Goal: Communication & Community: Participate in discussion

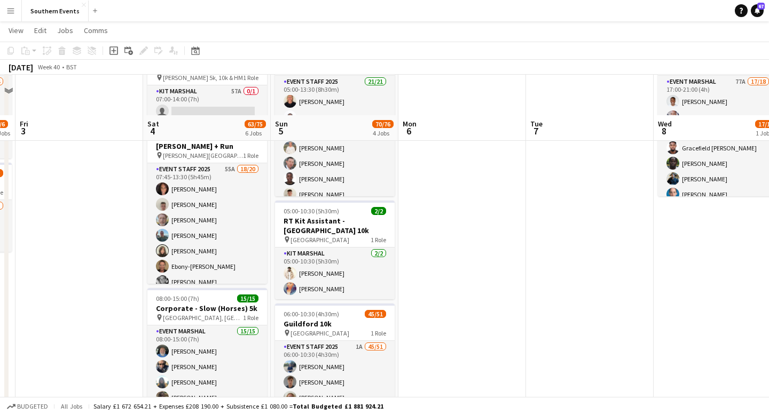
scroll to position [188, 0]
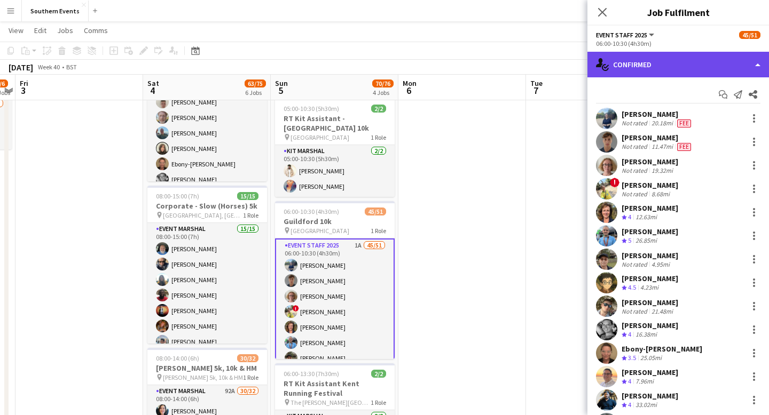
click at [745, 65] on div "single-neutral-actions-check-2 Confirmed" at bounding box center [677, 65] width 181 height 26
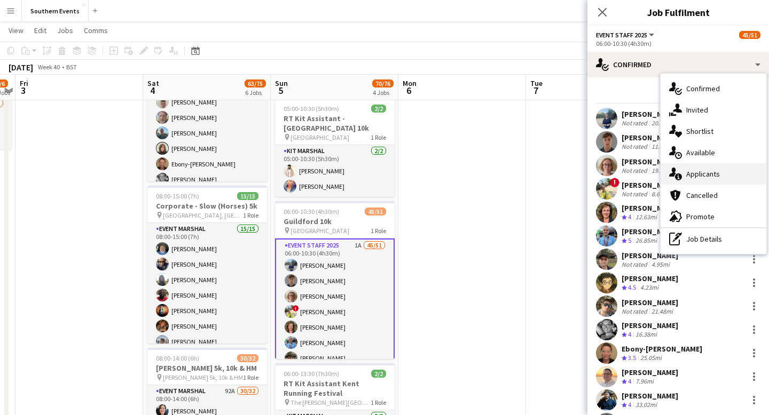
click at [711, 176] on span "Applicants" at bounding box center [703, 174] width 34 height 10
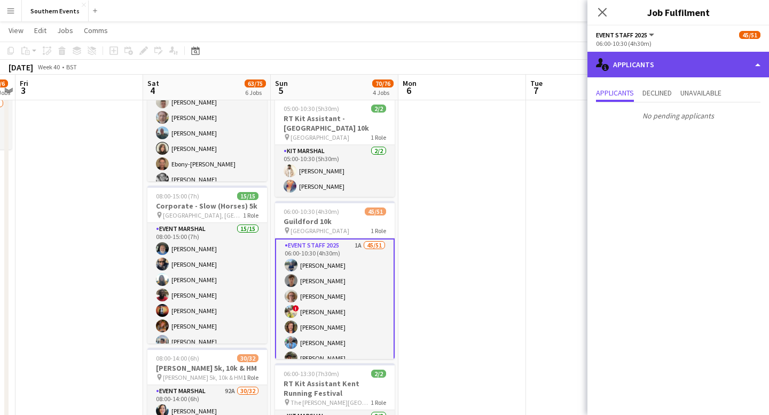
click at [706, 72] on div "single-neutral-actions-information Applicants" at bounding box center [677, 65] width 181 height 26
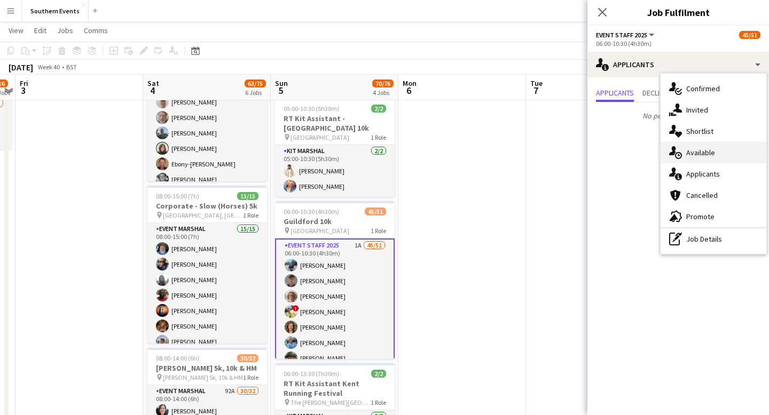
click at [711, 149] on span "Available" at bounding box center [700, 153] width 29 height 10
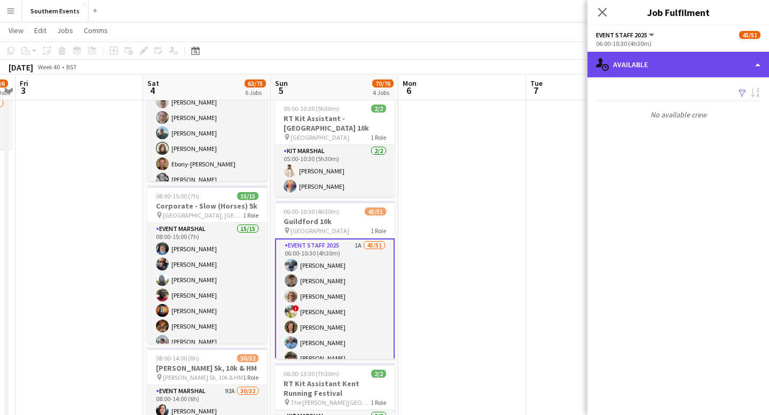
click at [718, 62] on div "single-neutral-actions-upload Available" at bounding box center [677, 65] width 181 height 26
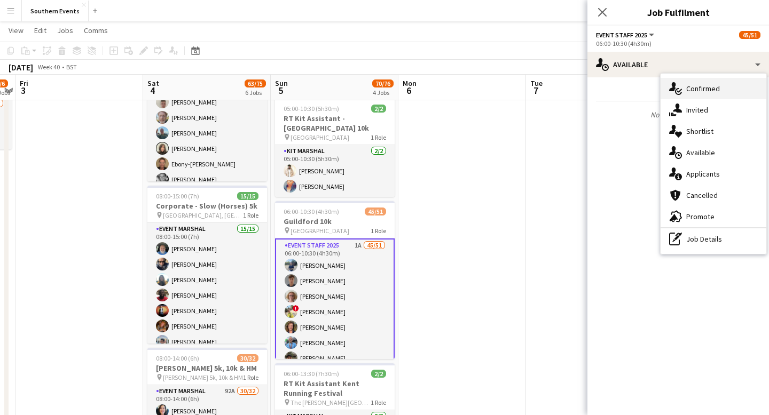
click at [718, 94] on div "single-neutral-actions-check-2 Confirmed" at bounding box center [713, 88] width 106 height 21
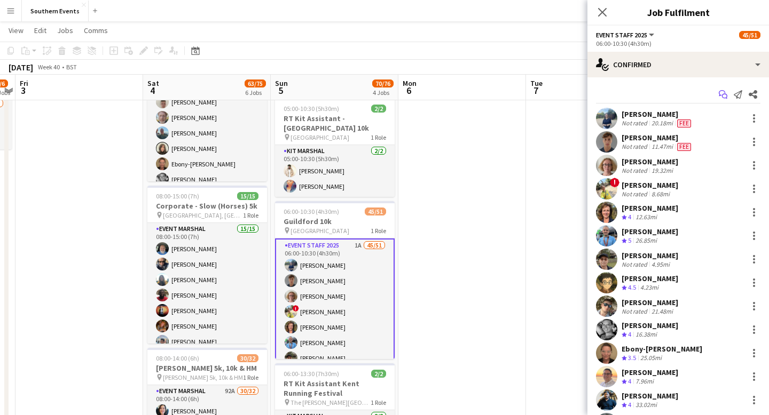
click at [725, 96] on icon "Start chat" at bounding box center [722, 94] width 9 height 9
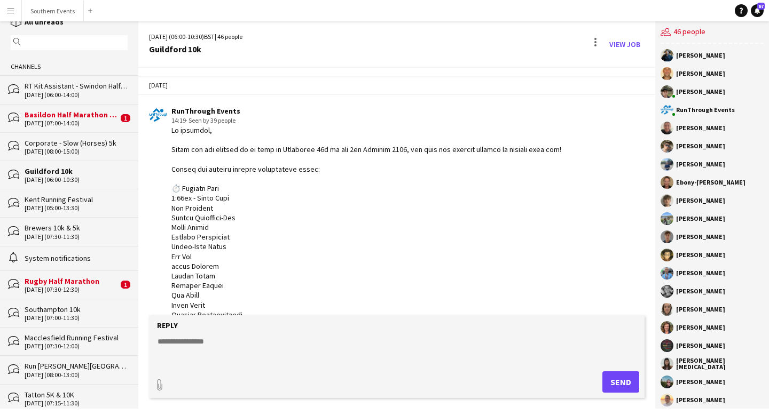
scroll to position [27, 0]
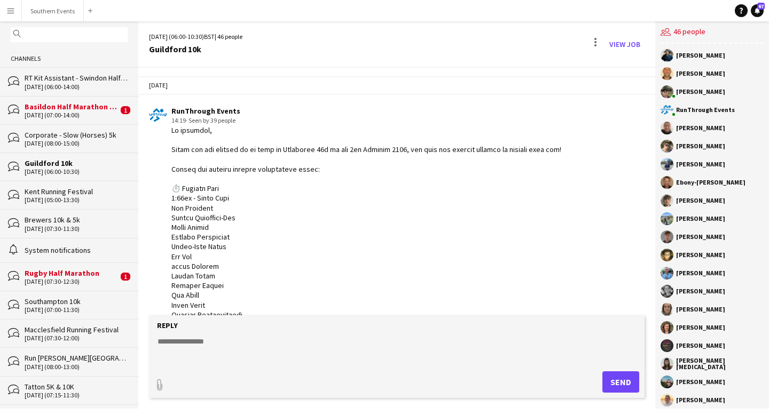
click at [86, 302] on div "Southampton 10k" at bounding box center [76, 302] width 103 height 10
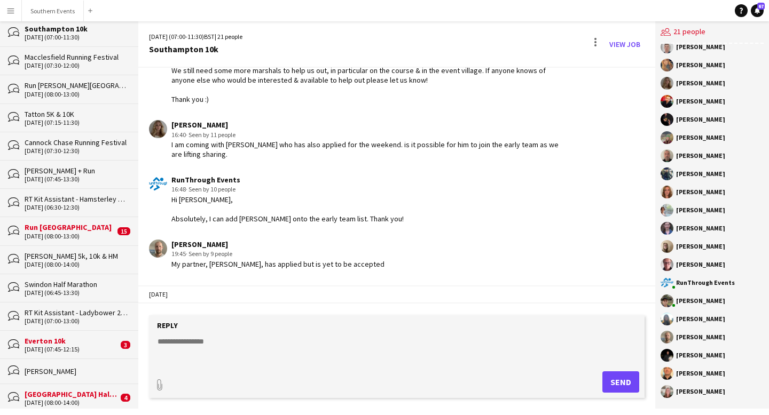
scroll to position [300, 0]
click at [99, 280] on div "Swindon Half Marathon" at bounding box center [76, 284] width 103 height 10
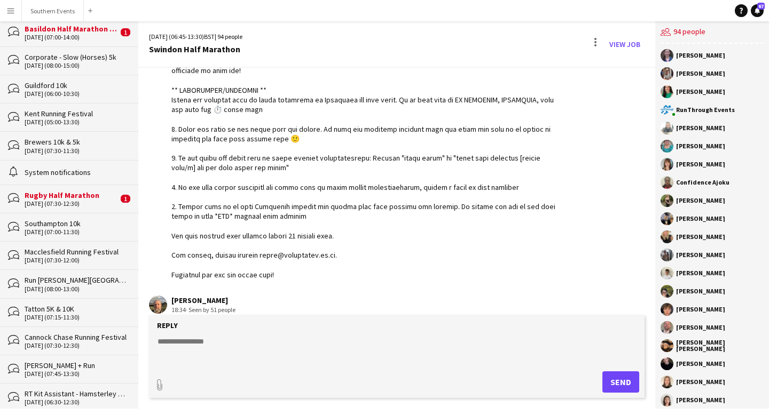
scroll to position [104, 0]
click at [84, 88] on div "Guildford 10k" at bounding box center [76, 87] width 103 height 10
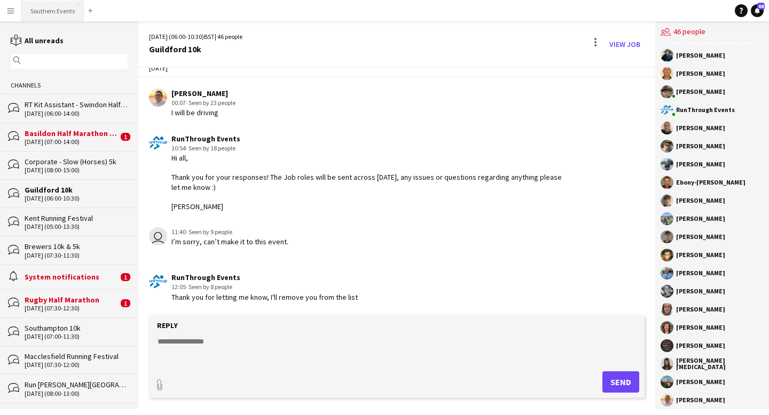
click at [46, 9] on button "Southern Events Close" at bounding box center [53, 11] width 62 height 21
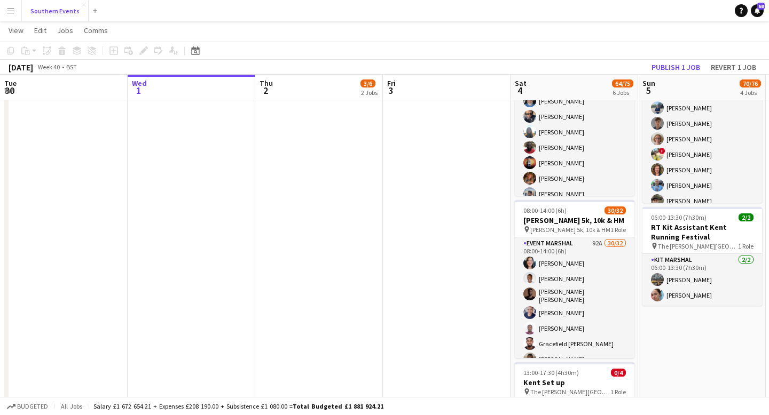
scroll to position [347, 0]
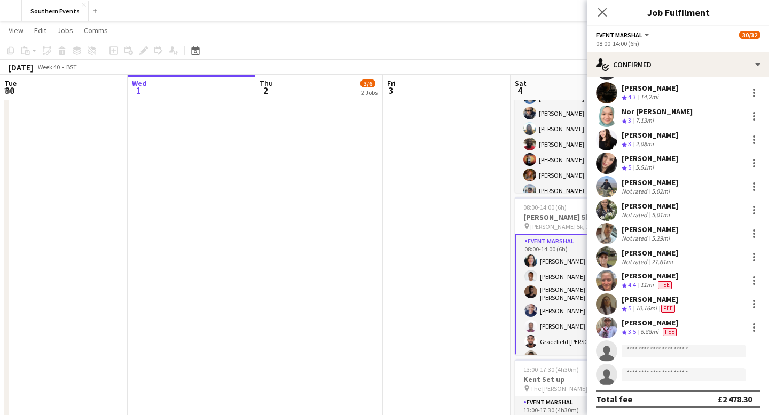
scroll to position [0, 0]
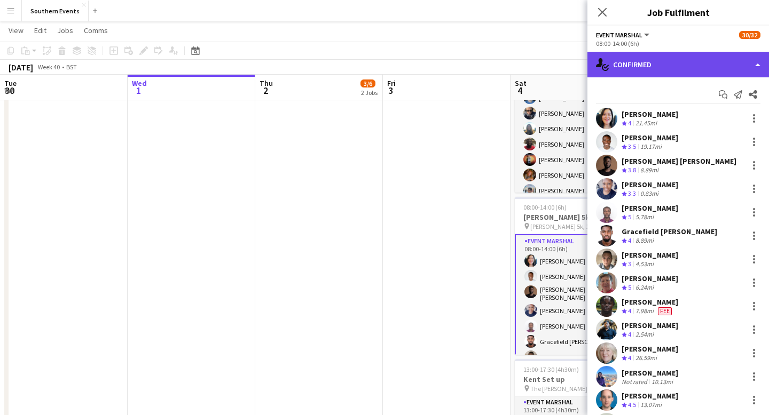
click at [748, 64] on div "single-neutral-actions-check-2 Confirmed" at bounding box center [677, 65] width 181 height 26
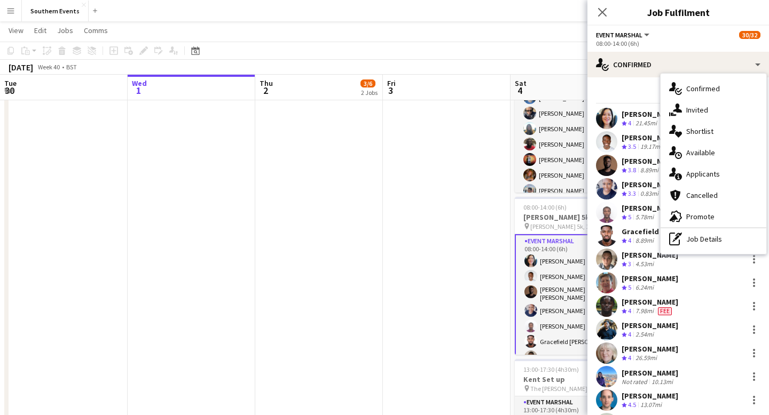
click at [714, 43] on div "08:00-14:00 (6h)" at bounding box center [678, 43] width 164 height 8
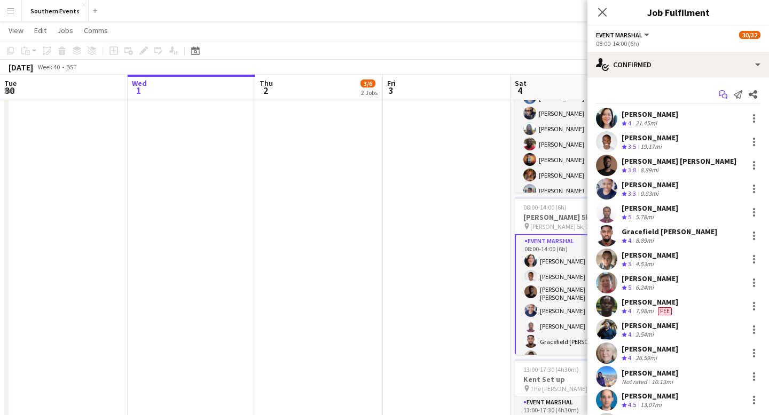
click at [721, 97] on icon "Start chat" at bounding box center [722, 94] width 9 height 9
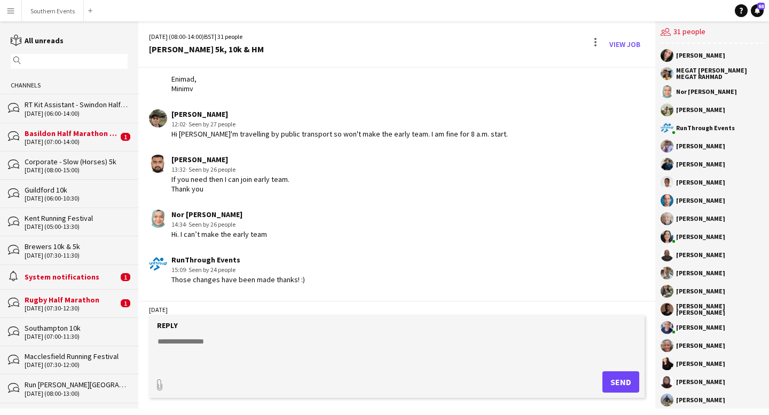
scroll to position [1780, 0]
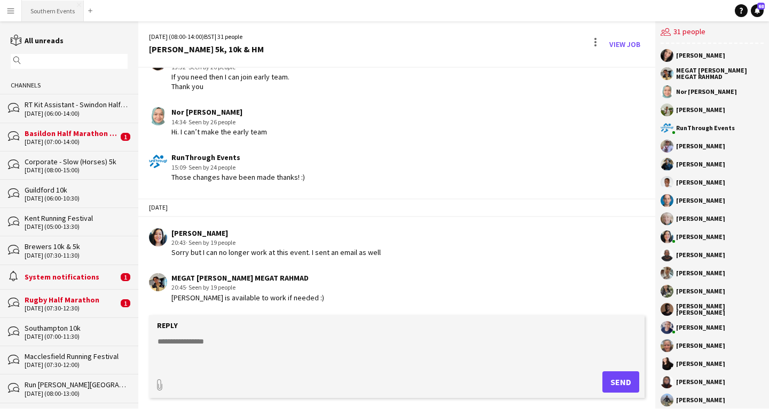
click at [58, 4] on button "Southern Events Close" at bounding box center [53, 11] width 62 height 21
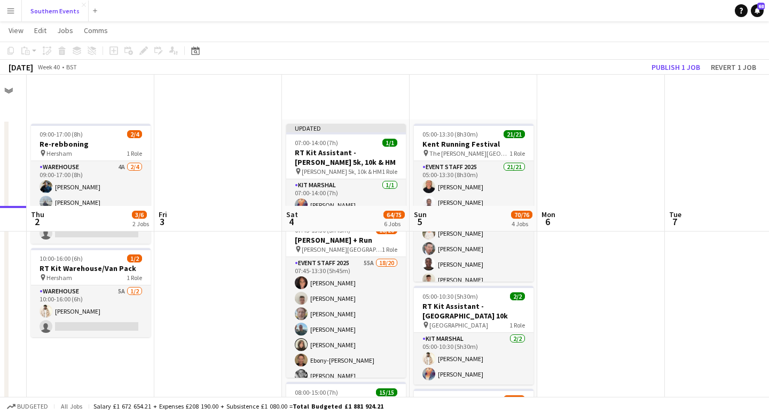
scroll to position [131, 0]
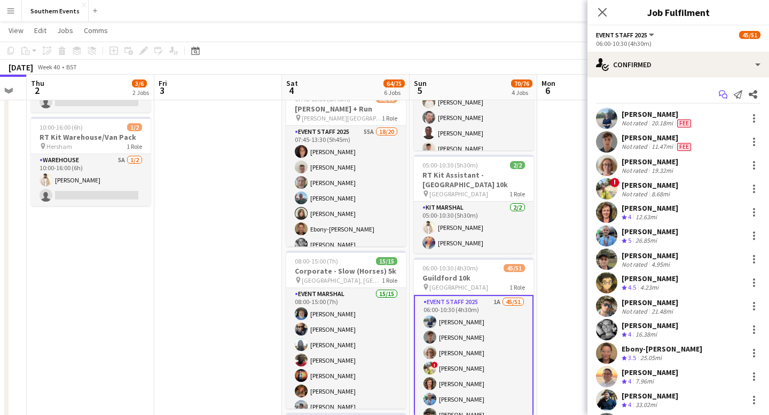
click at [722, 100] on app-icon "Start chat" at bounding box center [722, 94] width 15 height 15
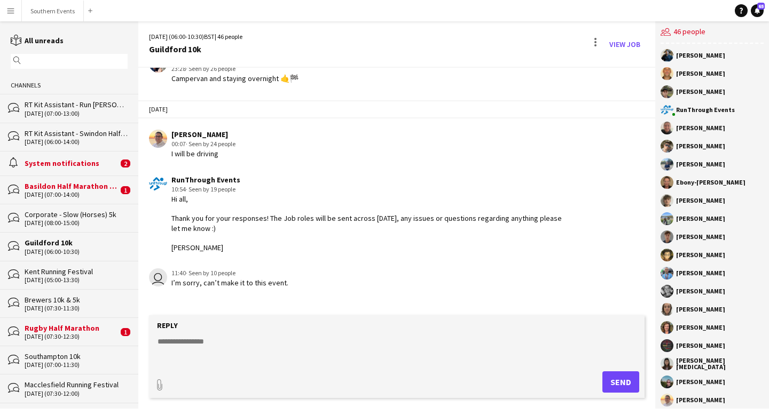
scroll to position [2618, 0]
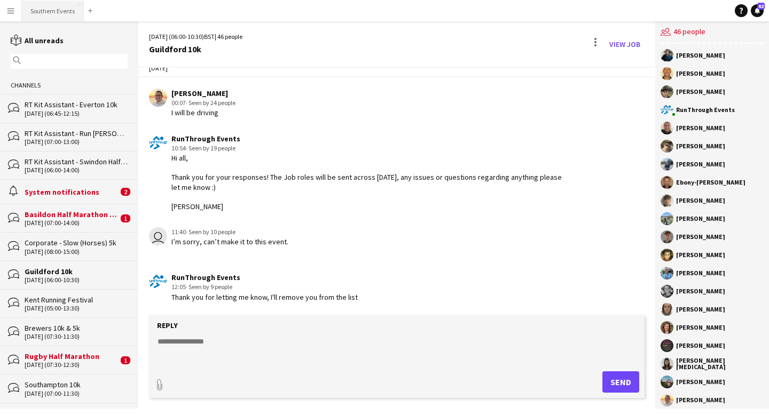
click at [60, 11] on button "Southern Events Close" at bounding box center [53, 11] width 62 height 21
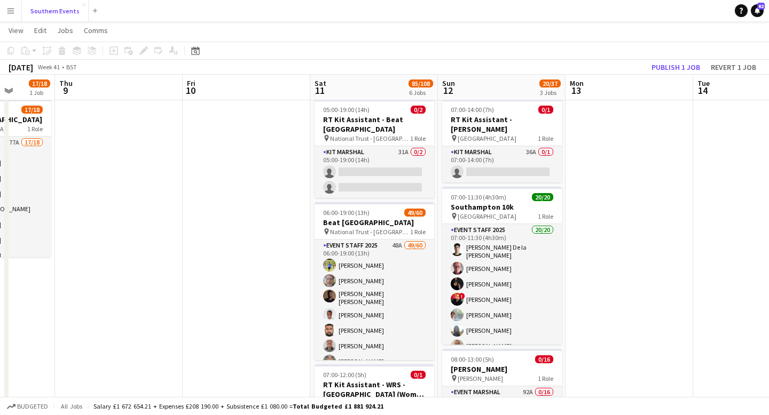
scroll to position [33, 0]
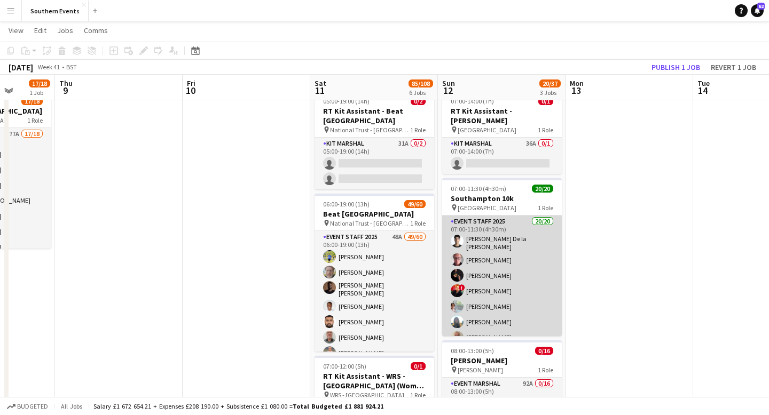
click at [525, 246] on app-card-role "Event Staff 2025 20/20 07:00-11:30 (4h30m) [PERSON_NAME] la [PERSON_NAME] [PERS…" at bounding box center [502, 383] width 120 height 334
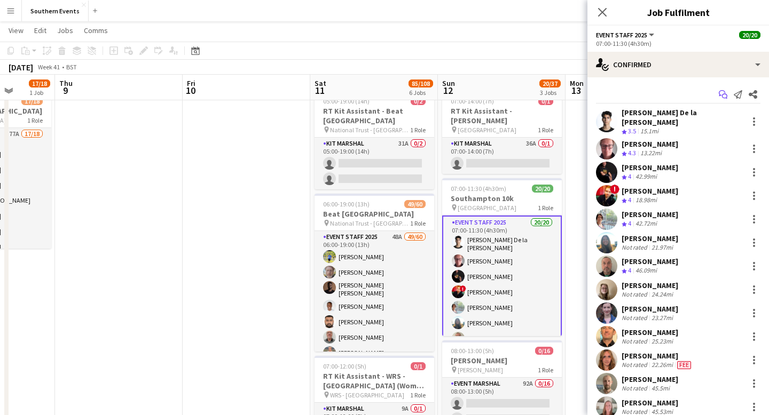
click at [723, 91] on icon at bounding box center [721, 93] width 6 height 6
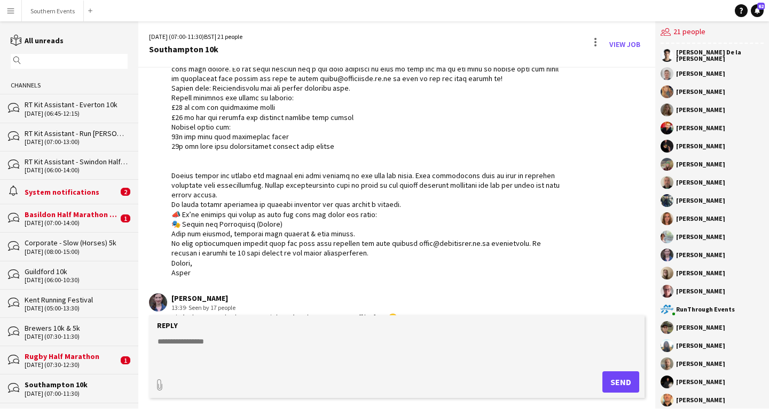
scroll to position [471, 0]
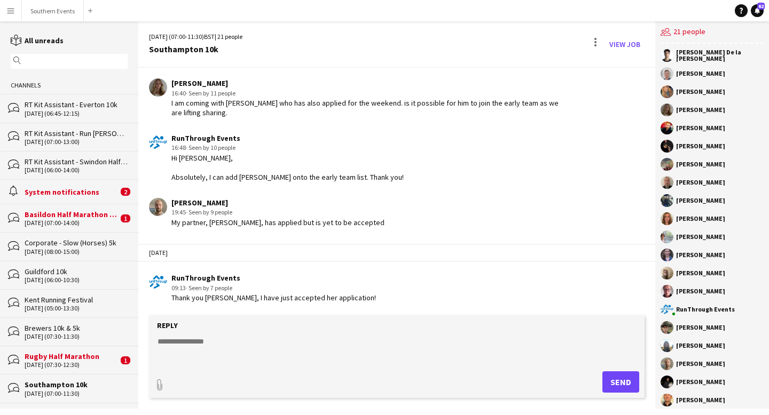
scroll to position [898, 0]
click at [215, 344] on textarea at bounding box center [398, 350] width 485 height 28
paste textarea "**********"
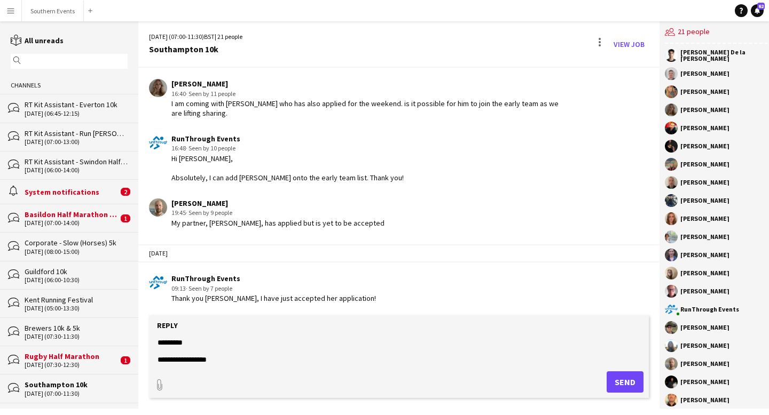
scroll to position [0, 0]
click at [158, 342] on textarea at bounding box center [398, 350] width 485 height 28
click at [171, 339] on textarea at bounding box center [398, 350] width 485 height 28
click at [314, 340] on textarea at bounding box center [398, 350] width 485 height 28
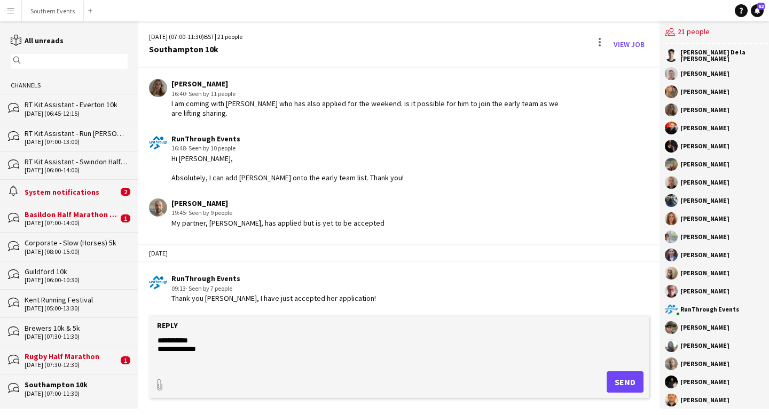
scroll to position [183, 0]
click at [262, 347] on textarea at bounding box center [398, 350] width 485 height 28
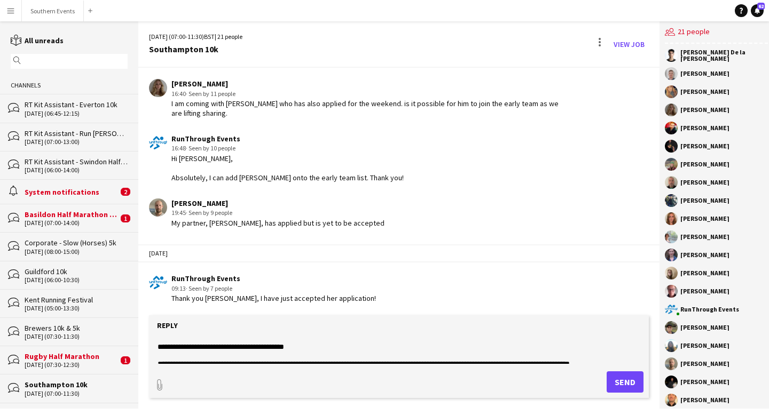
scroll to position [210, 0]
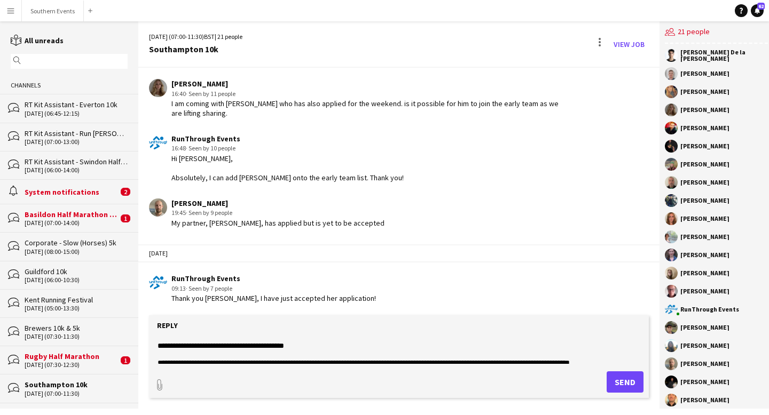
click at [314, 347] on textarea at bounding box center [398, 350] width 485 height 28
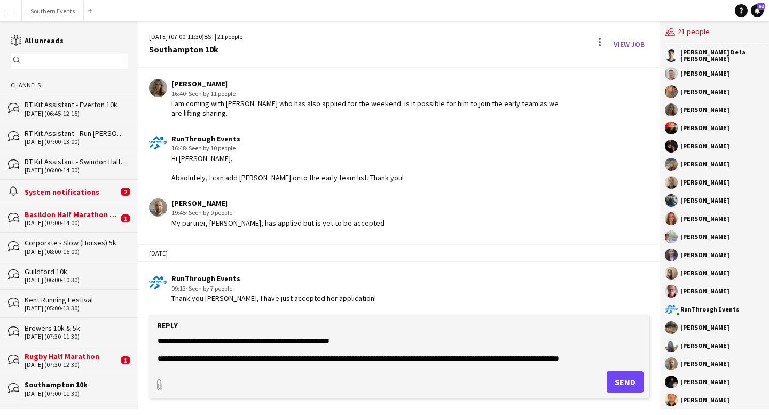
scroll to position [558, 0]
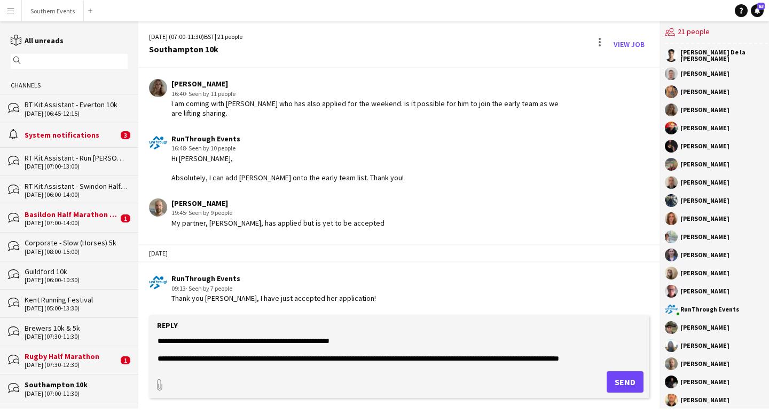
click at [577, 353] on textarea at bounding box center [398, 350] width 485 height 28
click at [601, 349] on textarea at bounding box center [398, 350] width 485 height 28
click at [528, 360] on textarea at bounding box center [398, 350] width 485 height 28
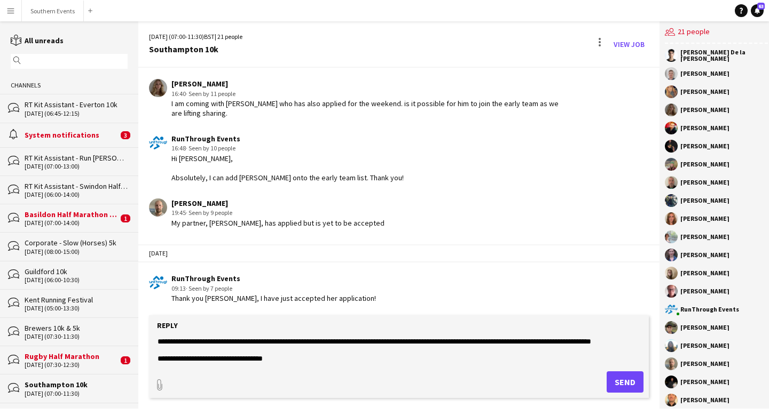
type textarea "**********"
click at [615, 378] on button "Send" at bounding box center [624, 381] width 37 height 21
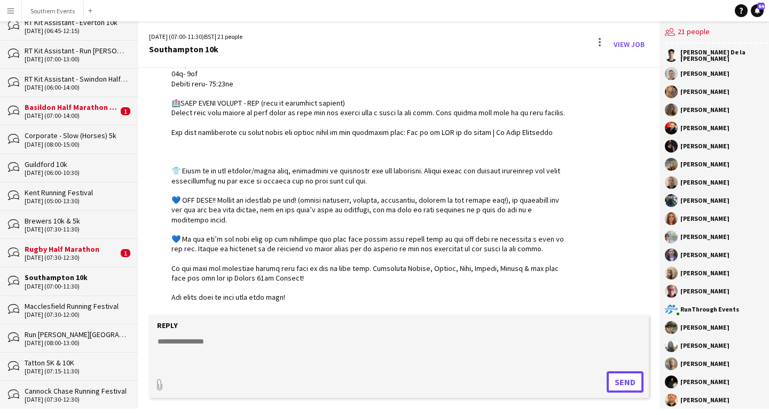
scroll to position [109, 0]
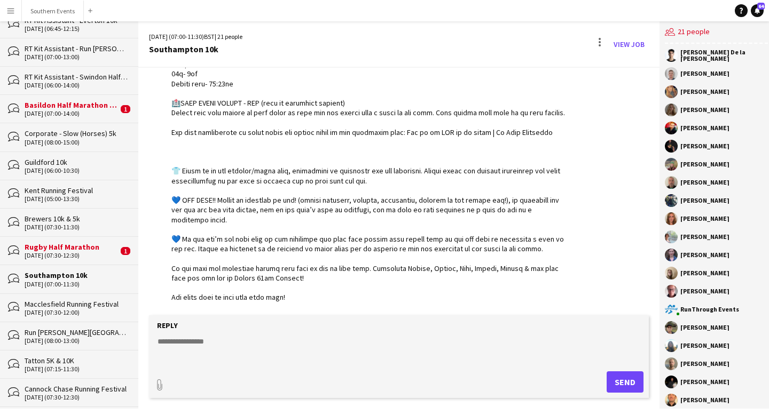
click at [86, 163] on div "Guildford 10k" at bounding box center [76, 162] width 103 height 10
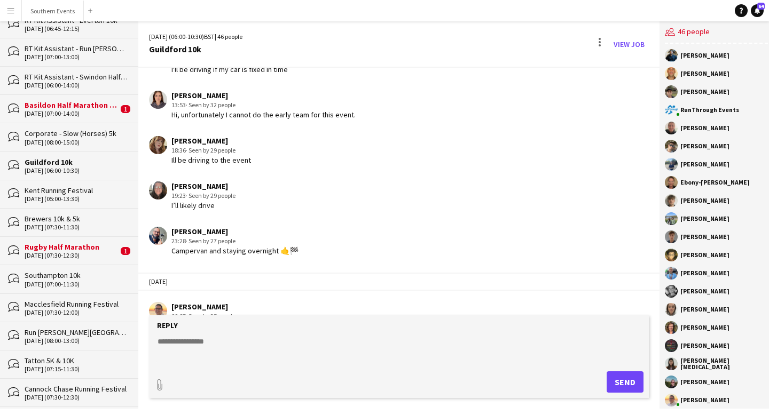
scroll to position [2432, 0]
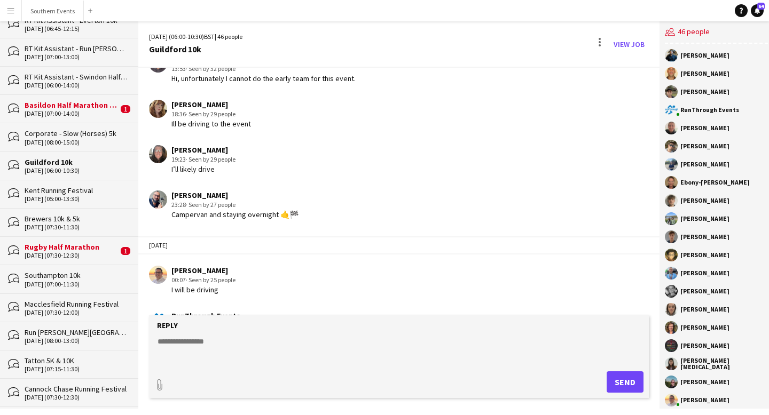
click at [88, 281] on div "[DATE] (07:00-11:30)" at bounding box center [76, 284] width 103 height 7
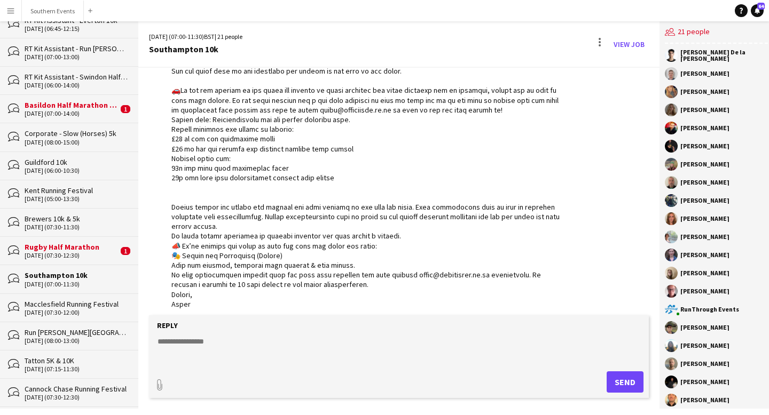
scroll to position [441, 0]
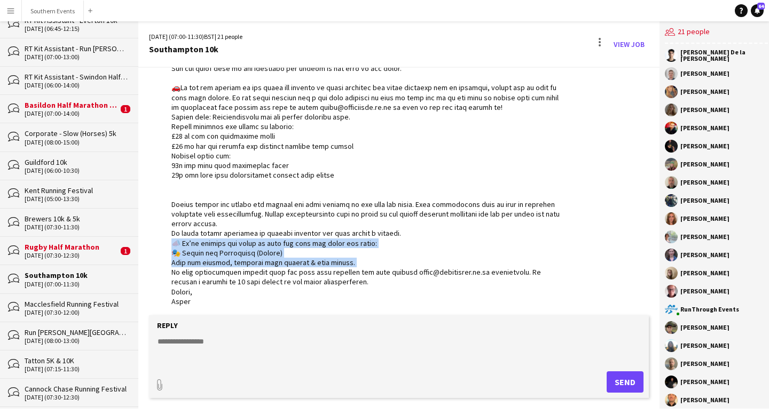
drag, startPoint x: 348, startPoint y: 264, endPoint x: 172, endPoint y: 252, distance: 176.6
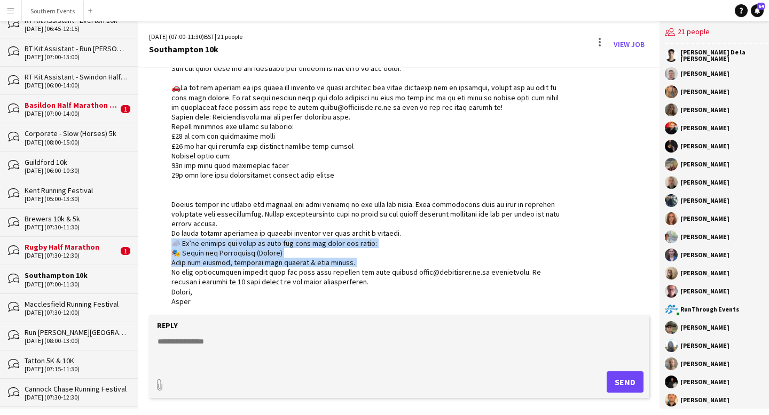
drag, startPoint x: 343, startPoint y: 262, endPoint x: 170, endPoint y: 242, distance: 174.1
copy div "We’re looking for staff to help out with the below job roles: 🎭 [PERSON_NAME] t…"
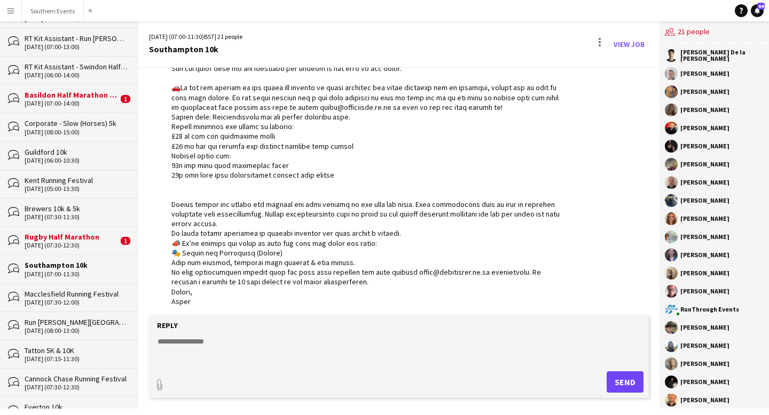
click at [95, 141] on div "bubbles Guildford 10k [DATE] (06:00-10:30)" at bounding box center [69, 155] width 138 height 28
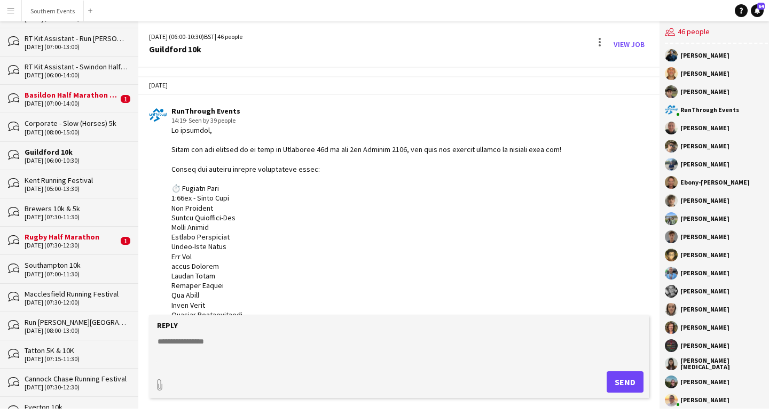
click at [199, 343] on textarea at bounding box center [398, 350] width 485 height 28
paste textarea "**********"
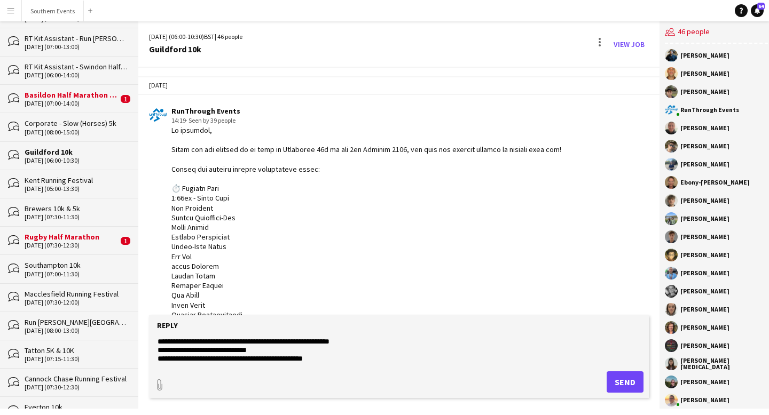
scroll to position [2609, 0]
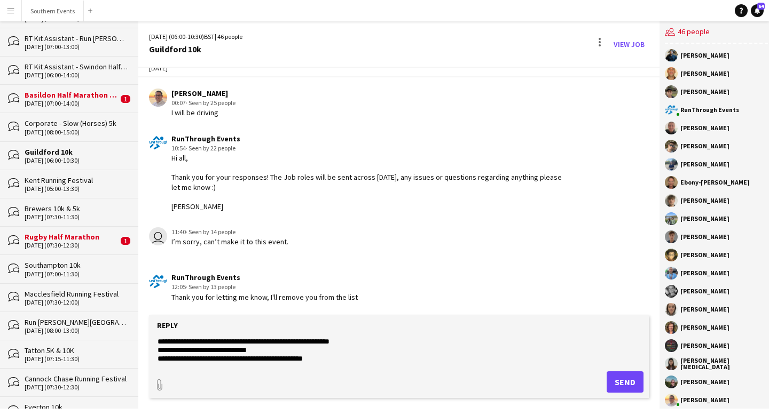
drag, startPoint x: 234, startPoint y: 343, endPoint x: 221, endPoint y: 343, distance: 12.8
click at [221, 343] on textarea "**********" at bounding box center [398, 350] width 485 height 28
drag, startPoint x: 366, startPoint y: 341, endPoint x: 313, endPoint y: 343, distance: 52.9
click at [313, 344] on textarea "**********" at bounding box center [398, 350] width 485 height 28
click at [334, 359] on textarea "**********" at bounding box center [398, 350] width 485 height 28
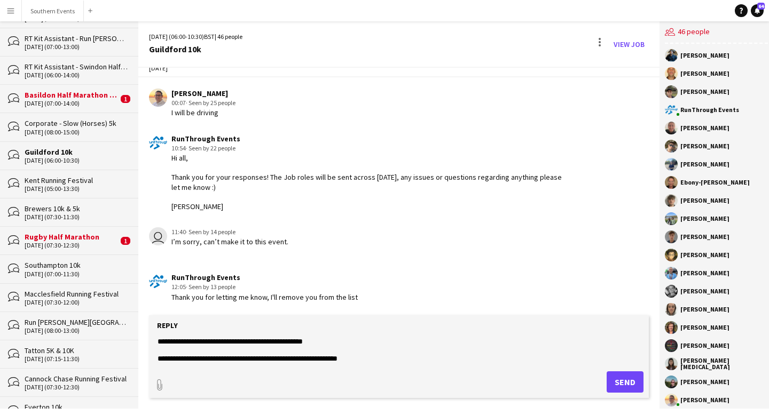
scroll to position [34, 0]
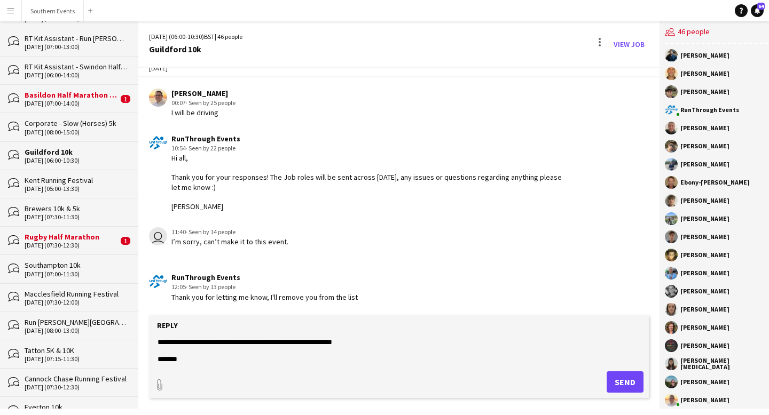
type textarea "**********"
click at [624, 385] on button "Send" at bounding box center [624, 381] width 37 height 21
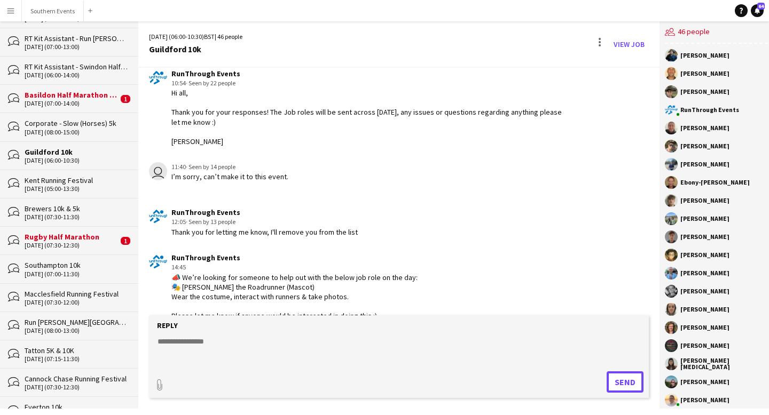
scroll to position [2721, 0]
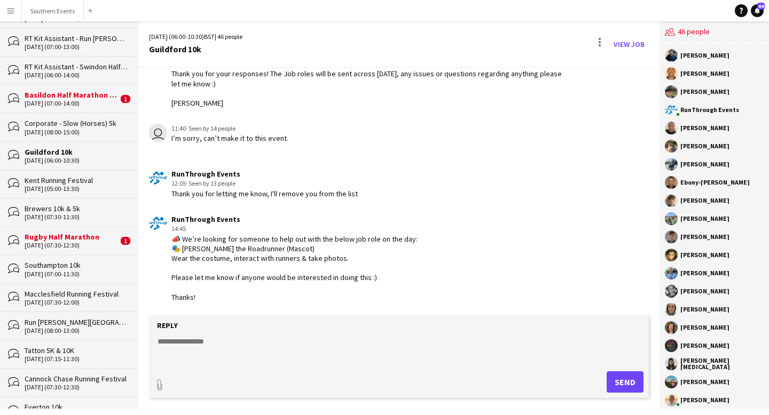
click at [93, 271] on div "[DATE] (07:00-11:30)" at bounding box center [76, 274] width 103 height 7
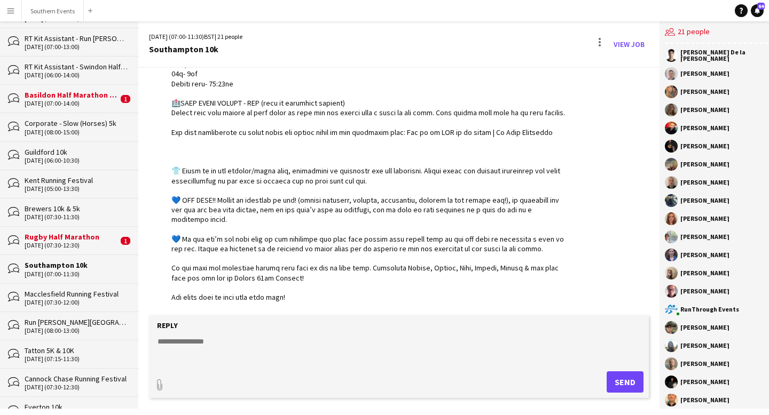
scroll to position [1653, 0]
click at [697, 35] on div "users2 21 people" at bounding box center [715, 32] width 103 height 22
click at [634, 46] on link "View Job" at bounding box center [628, 44] width 39 height 17
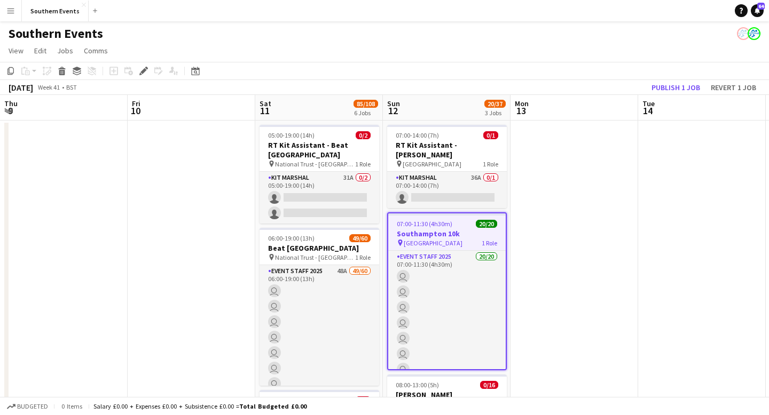
scroll to position [0, 367]
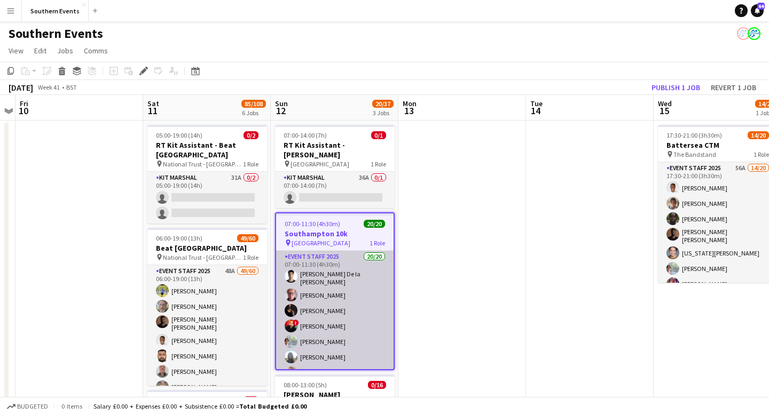
click at [365, 305] on app-card-role "Event Staff 2025 20/20 07:00-11:30 (4h30m) [PERSON_NAME] la [PERSON_NAME] [PERS…" at bounding box center [334, 418] width 117 height 334
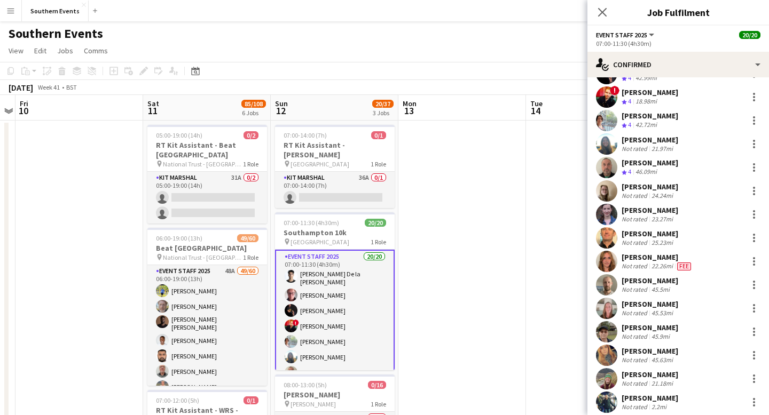
scroll to position [100, 0]
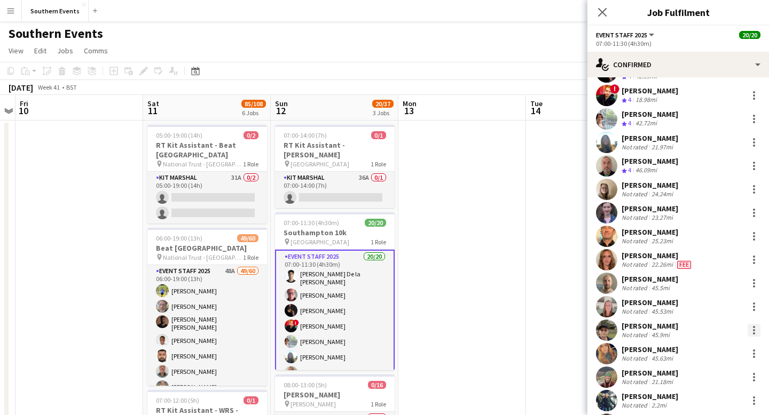
click at [753, 324] on div at bounding box center [753, 330] width 13 height 13
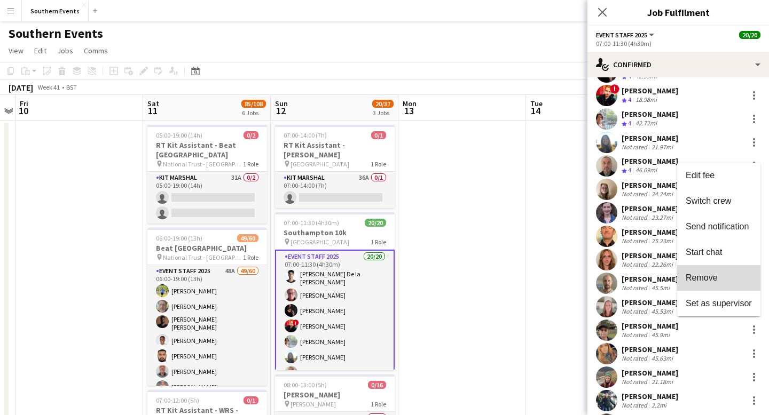
click at [729, 281] on span "Remove" at bounding box center [718, 278] width 66 height 10
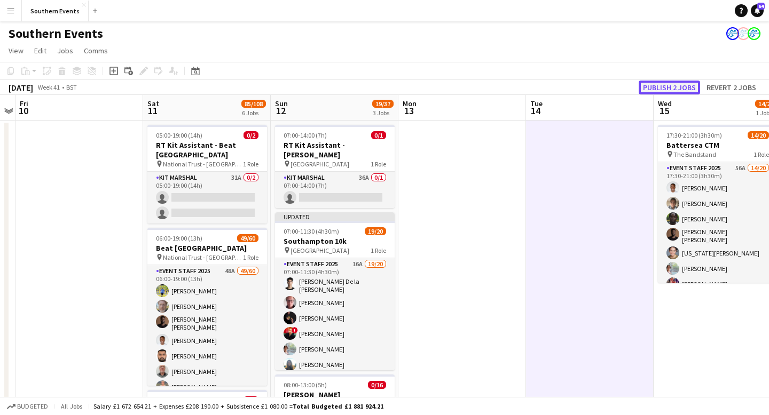
click at [664, 88] on button "Publish 2 jobs" at bounding box center [668, 88] width 61 height 14
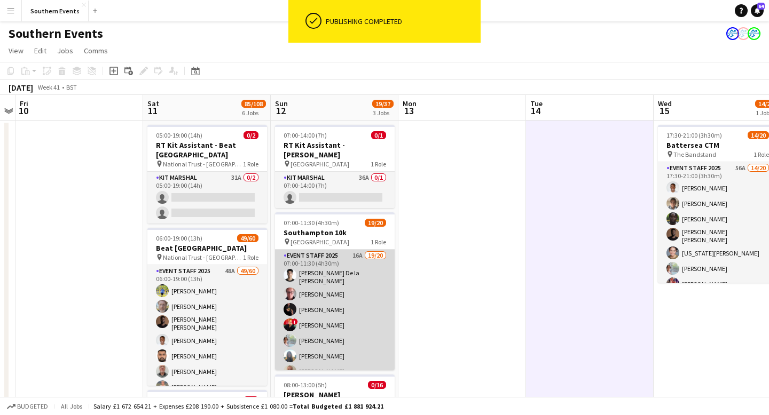
click at [378, 275] on app-card-role "Event Staff 2025 16A 19/20 07:00-11:30 (4h30m) [PERSON_NAME] la [PERSON_NAME] […" at bounding box center [335, 417] width 120 height 334
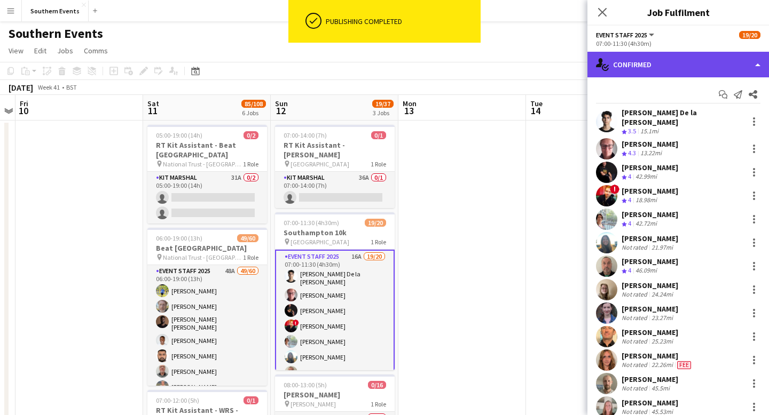
click at [728, 69] on div "single-neutral-actions-check-2 Confirmed" at bounding box center [677, 65] width 181 height 26
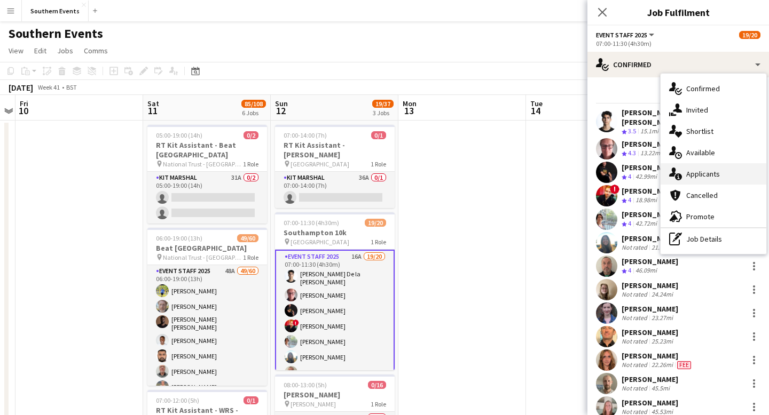
click at [720, 172] on div "single-neutral-actions-information Applicants" at bounding box center [713, 173] width 106 height 21
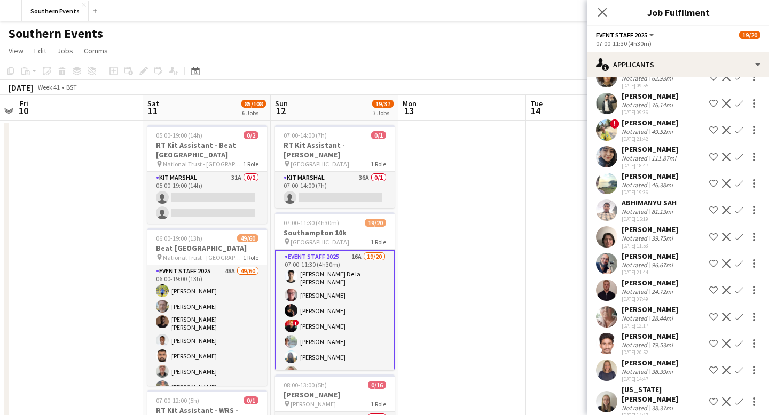
scroll to position [122, 0]
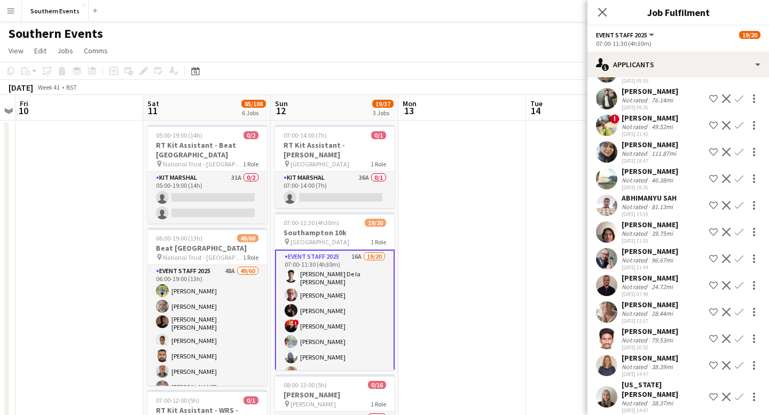
click at [669, 289] on div "24.72mi" at bounding box center [662, 287] width 26 height 8
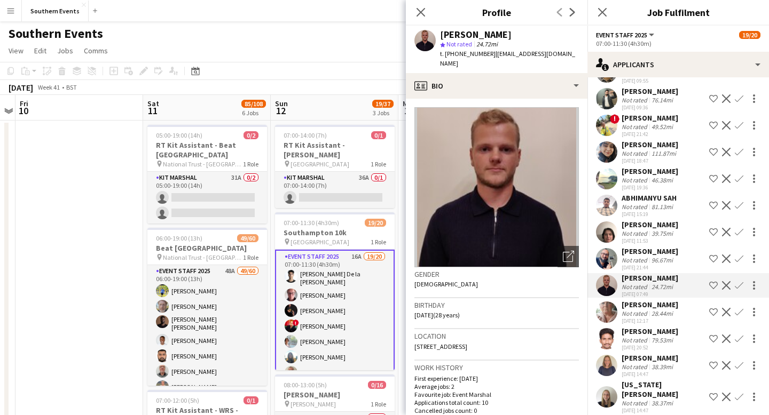
click at [740, 286] on app-icon "Confirm" at bounding box center [738, 285] width 9 height 9
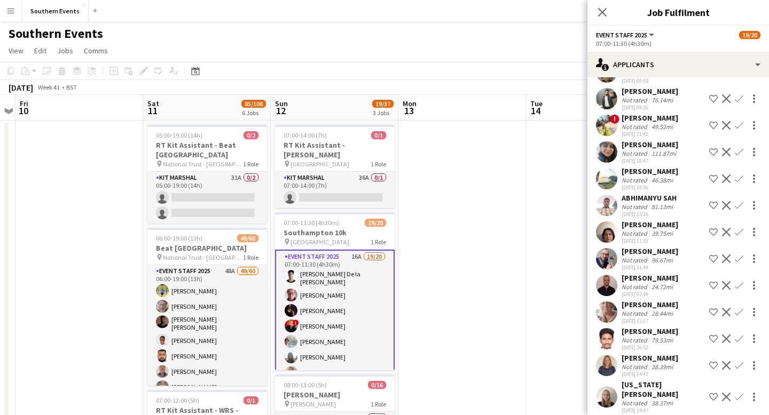
click at [740, 286] on app-icon "Confirm" at bounding box center [738, 285] width 9 height 9
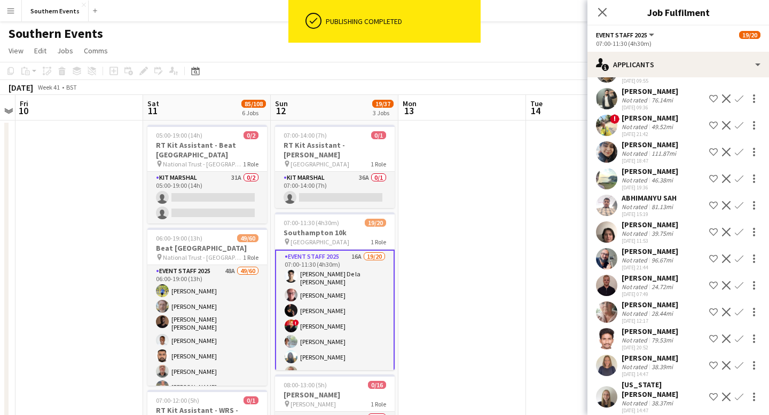
click at [739, 286] on app-icon "Confirm" at bounding box center [738, 285] width 9 height 9
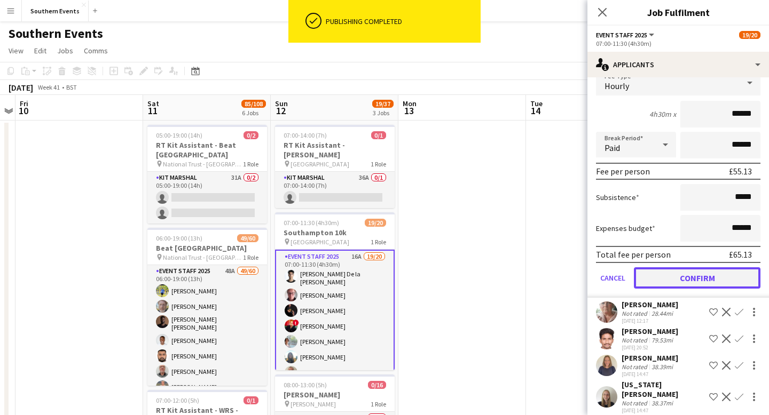
click at [714, 279] on button "Confirm" at bounding box center [697, 277] width 126 height 21
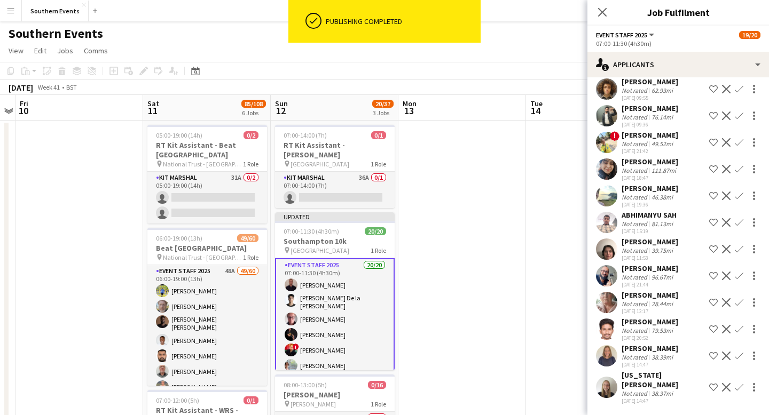
scroll to position [96, 0]
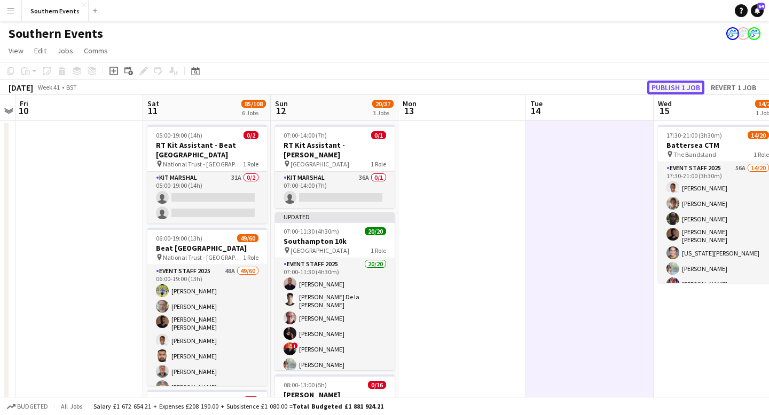
click at [664, 86] on button "Publish 1 job" at bounding box center [675, 88] width 57 height 14
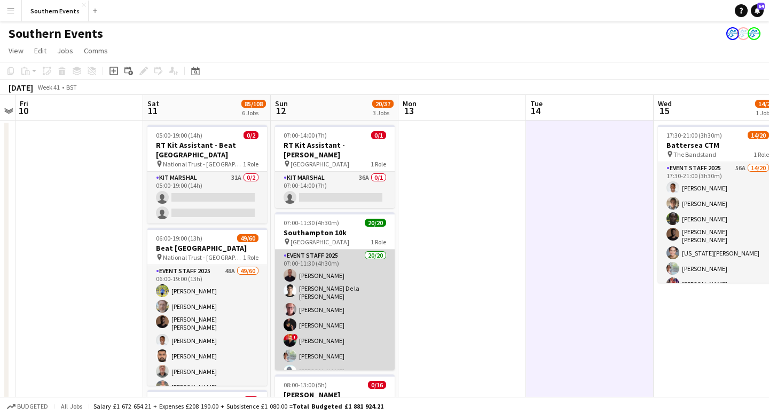
click at [366, 306] on app-card-role "Event Staff 2025 20/20 07:00-11:30 (4h30m) [PERSON_NAME] [PERSON_NAME] la [PERS…" at bounding box center [335, 417] width 120 height 334
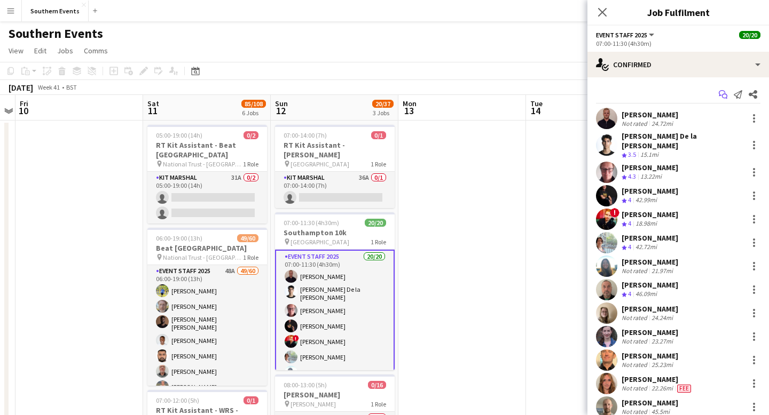
click at [724, 92] on icon at bounding box center [721, 93] width 6 height 6
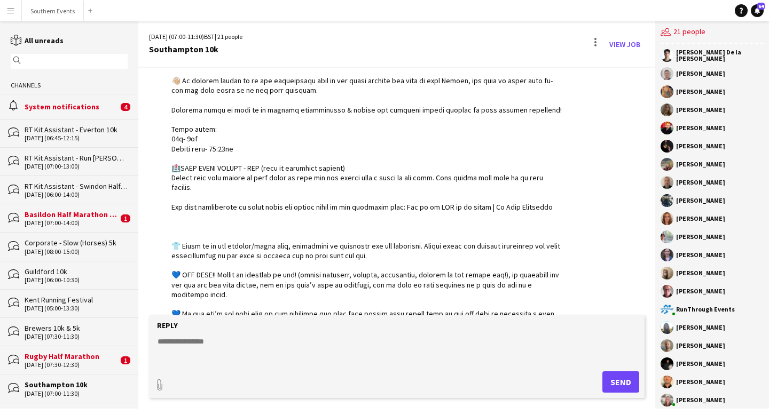
scroll to position [1653, 0]
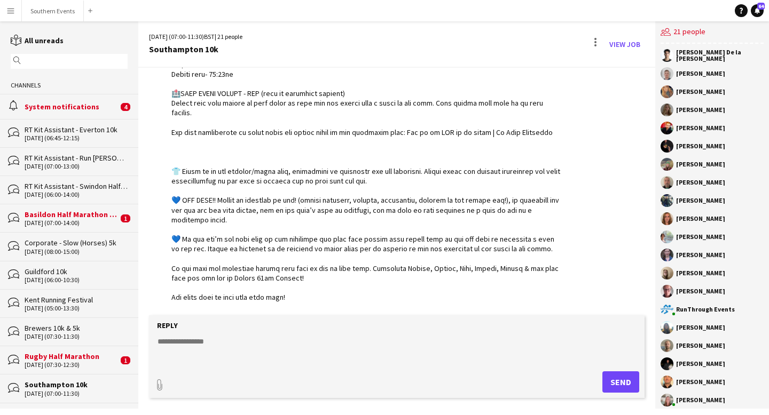
click at [290, 342] on textarea at bounding box center [398, 350] width 485 height 28
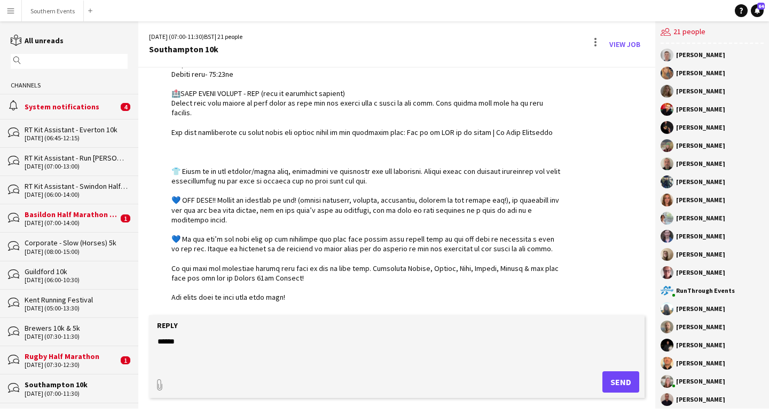
scroll to position [27, 0]
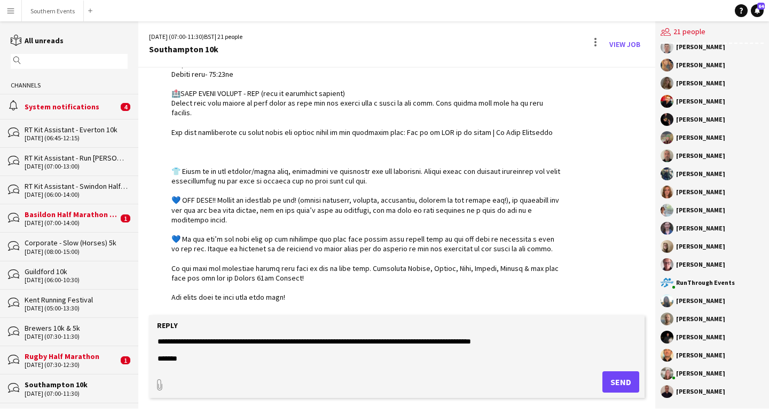
click at [200, 341] on textarea "**********" at bounding box center [398, 350] width 485 height 28
type textarea "**********"
click at [609, 380] on button "Send" at bounding box center [620, 381] width 37 height 21
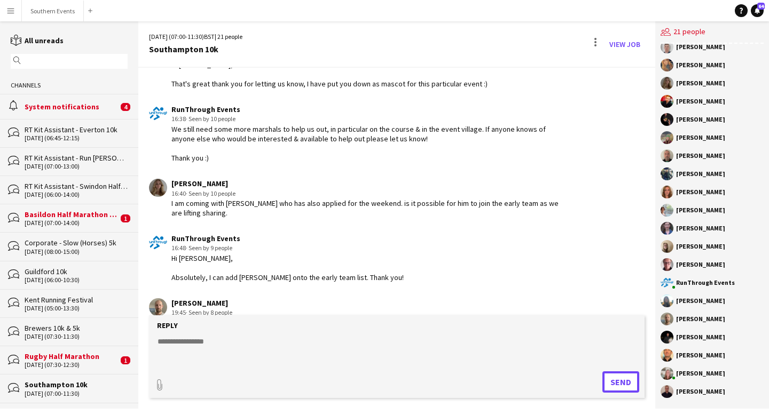
scroll to position [529, 0]
